Goal: Task Accomplishment & Management: Manage account settings

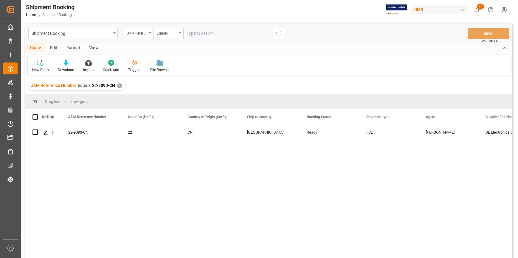
click at [204, 34] on input "text" at bounding box center [227, 33] width 89 height 11
paste input "22-10141-KR"
type input "22-10141-KR"
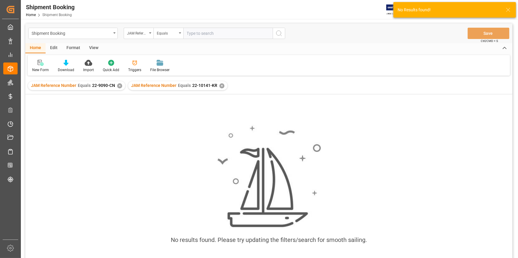
click at [120, 86] on div "✕" at bounding box center [119, 85] width 5 height 5
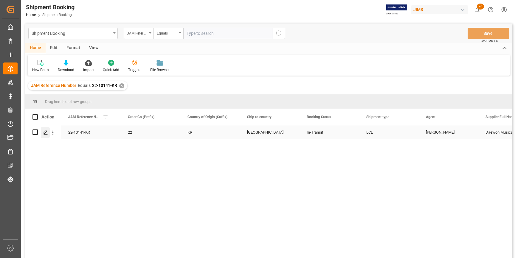
click at [44, 135] on div "Press SPACE to select this row." at bounding box center [45, 132] width 9 height 11
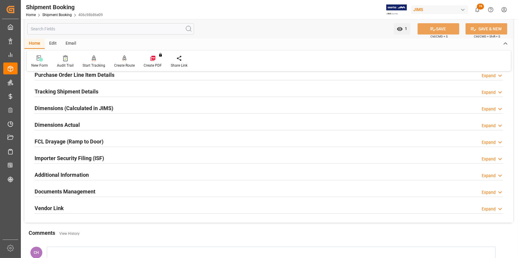
scroll to position [108, 0]
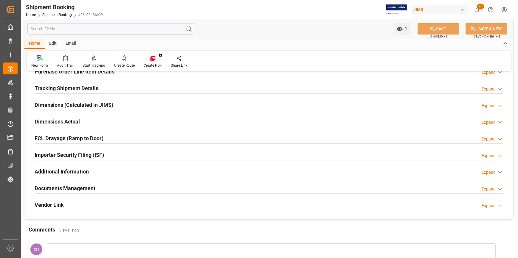
click at [70, 186] on h2 "Documents Management" at bounding box center [65, 188] width 61 height 8
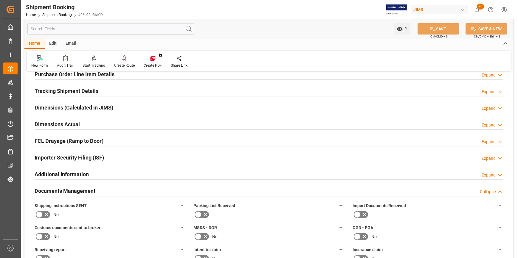
scroll to position [66, 0]
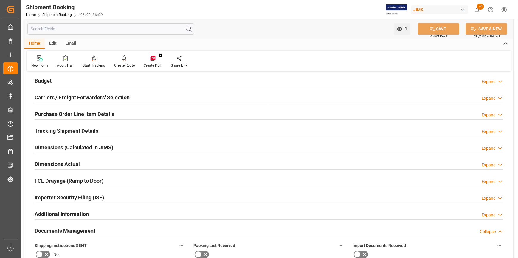
click at [88, 113] on h2 "Purchase Order Line Item Details" at bounding box center [75, 114] width 80 height 8
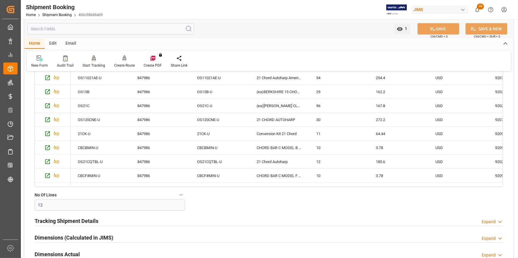
scroll to position [189, 0]
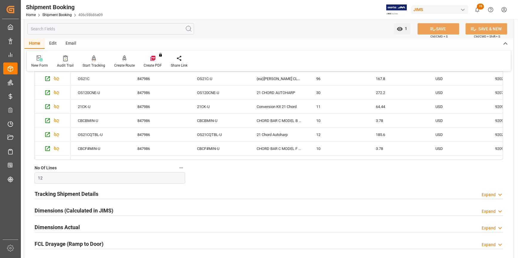
click at [63, 191] on h2 "Tracking Shipment Details" at bounding box center [67, 194] width 64 height 8
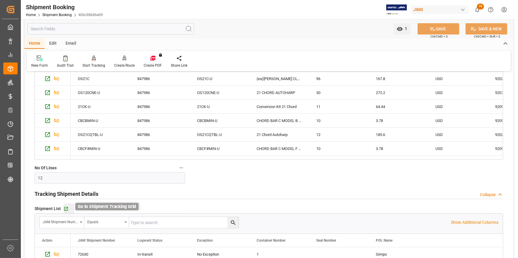
click at [65, 209] on icon "button" at bounding box center [65, 208] width 5 height 5
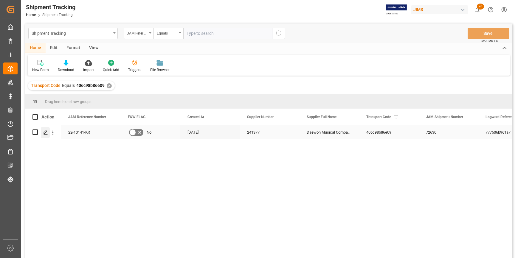
click at [46, 134] on icon "Press SPACE to select this row." at bounding box center [45, 132] width 5 height 5
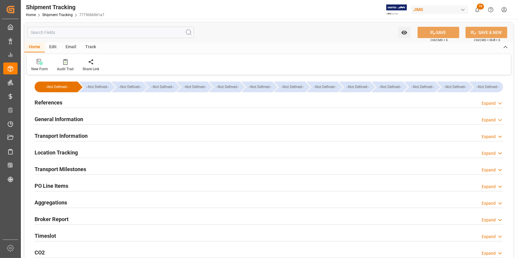
type input "[DATE] 11:59"
type input "[DATE] 00:00"
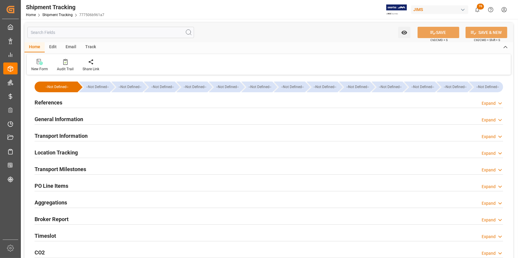
type input "[DATE] 00:00"
click at [72, 170] on h2 "Transport Milestones" at bounding box center [61, 169] width 52 height 8
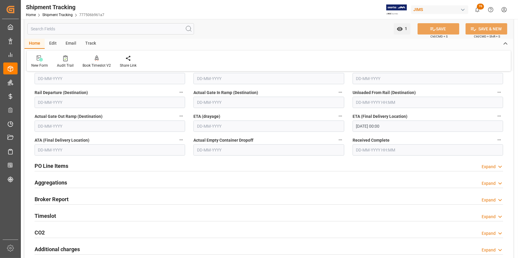
scroll to position [189, 0]
